Goal: Check status: Check status

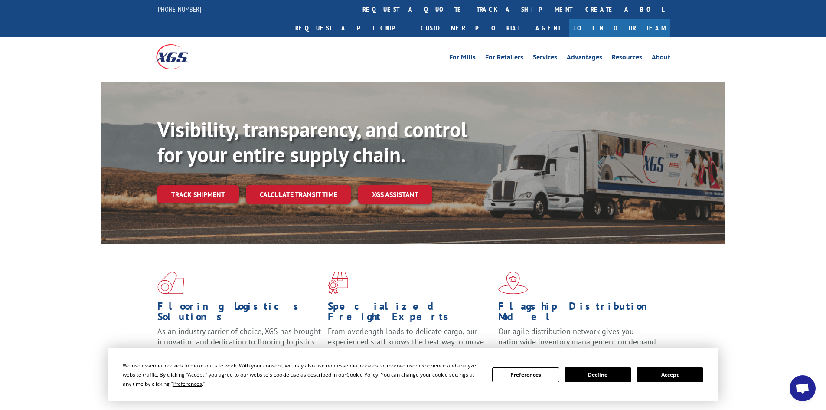
click at [668, 373] on button "Accept" at bounding box center [670, 374] width 67 height 15
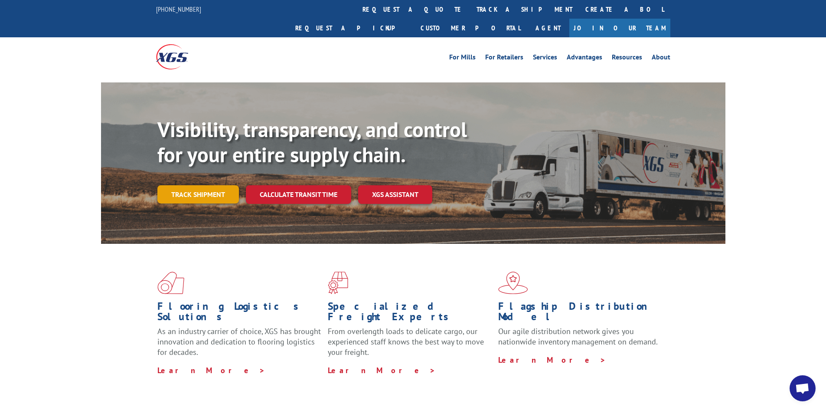
click at [200, 185] on link "Track shipment" at bounding box center [198, 194] width 82 height 18
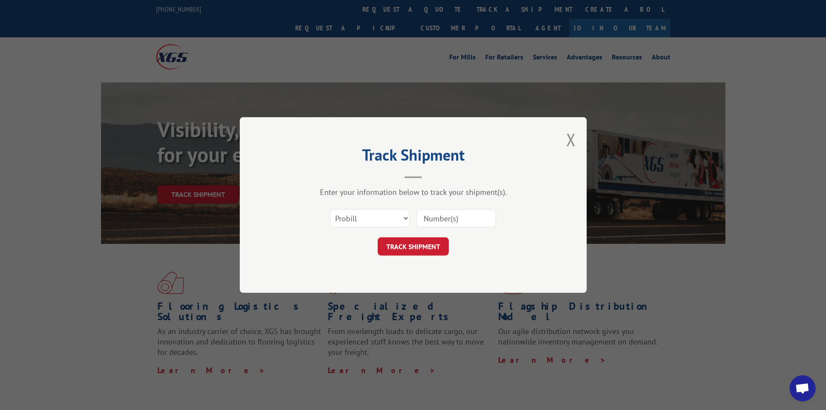
click at [452, 212] on input at bounding box center [456, 218] width 80 height 18
paste input "230419203"
type input "230419203"
click at [431, 245] on button "TRACK SHIPMENT" at bounding box center [413, 246] width 71 height 18
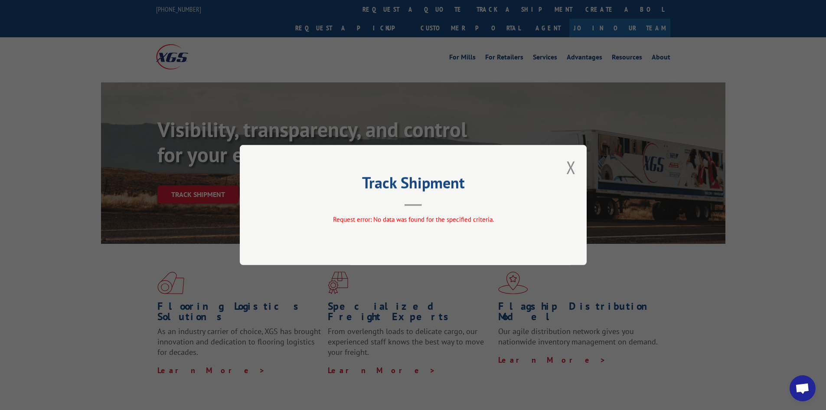
click at [576, 161] on div "Track Shipment Request error: No data was found for the specified criteria." at bounding box center [413, 205] width 347 height 120
click at [564, 167] on div "Track Shipment Request error: No data was found for the specified criteria." at bounding box center [413, 205] width 347 height 120
click at [567, 166] on button "Close modal" at bounding box center [571, 167] width 10 height 23
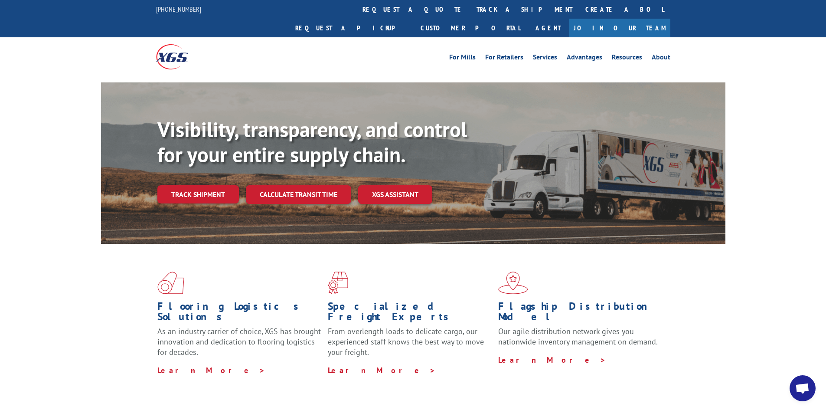
click at [200, 165] on div "Visibility, transparency, and control for your entire supply chain. Track shipm…" at bounding box center [441, 177] width 568 height 121
click at [203, 185] on link "Track shipment" at bounding box center [198, 194] width 82 height 18
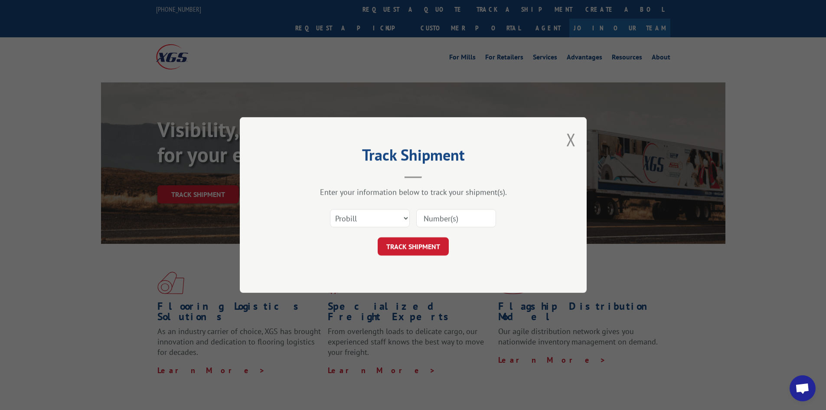
click at [479, 221] on input at bounding box center [456, 218] width 80 height 18
click at [567, 139] on button "Close modal" at bounding box center [571, 139] width 10 height 23
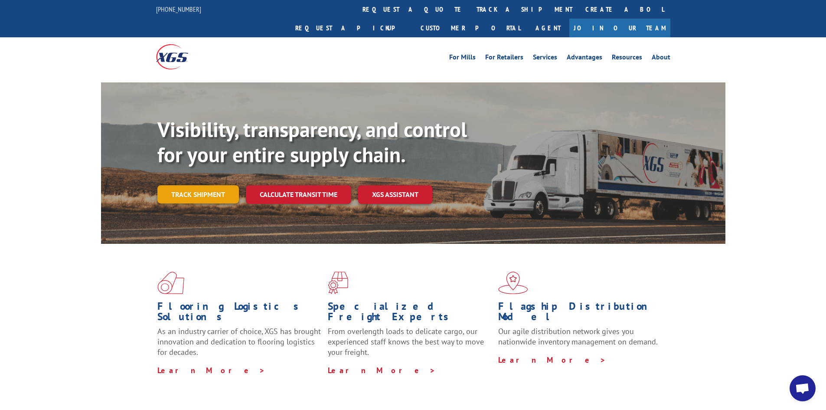
click at [229, 185] on link "Track shipment" at bounding box center [198, 194] width 82 height 18
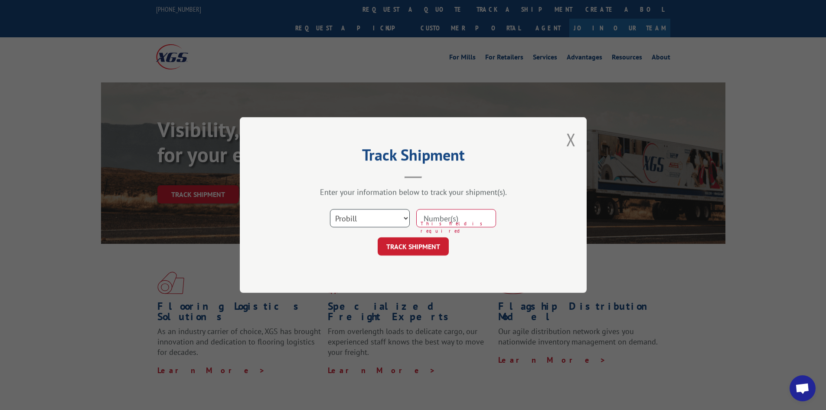
click at [394, 219] on select "Select category... Probill BOL PO" at bounding box center [370, 218] width 80 height 18
select select "bol"
click at [330, 209] on select "Select category... Probill BOL PO" at bounding box center [370, 218] width 80 height 18
click at [452, 217] on input at bounding box center [456, 218] width 80 height 18
paste input "862374"
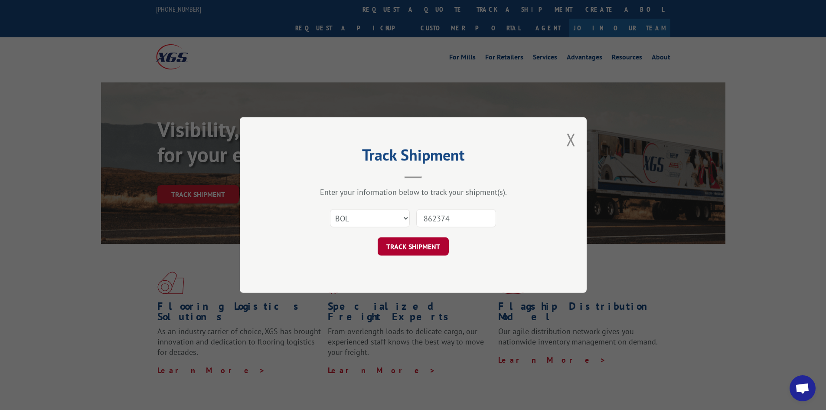
type input "862374"
click at [422, 248] on button "TRACK SHIPMENT" at bounding box center [413, 246] width 71 height 18
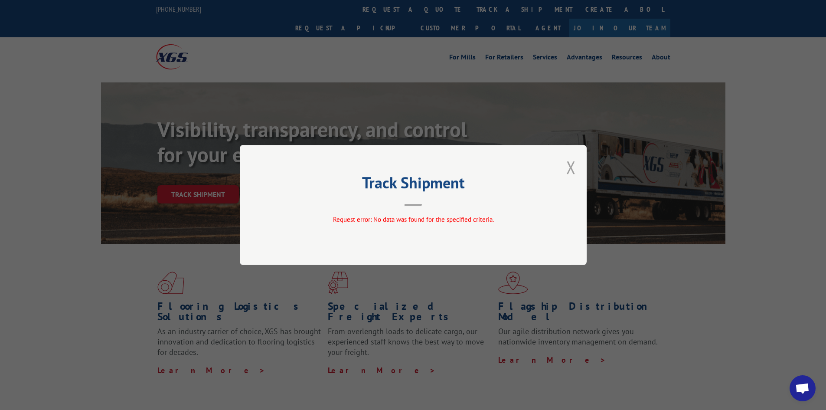
click at [572, 163] on button "Close modal" at bounding box center [571, 167] width 10 height 23
